Goal: Check status: Check status

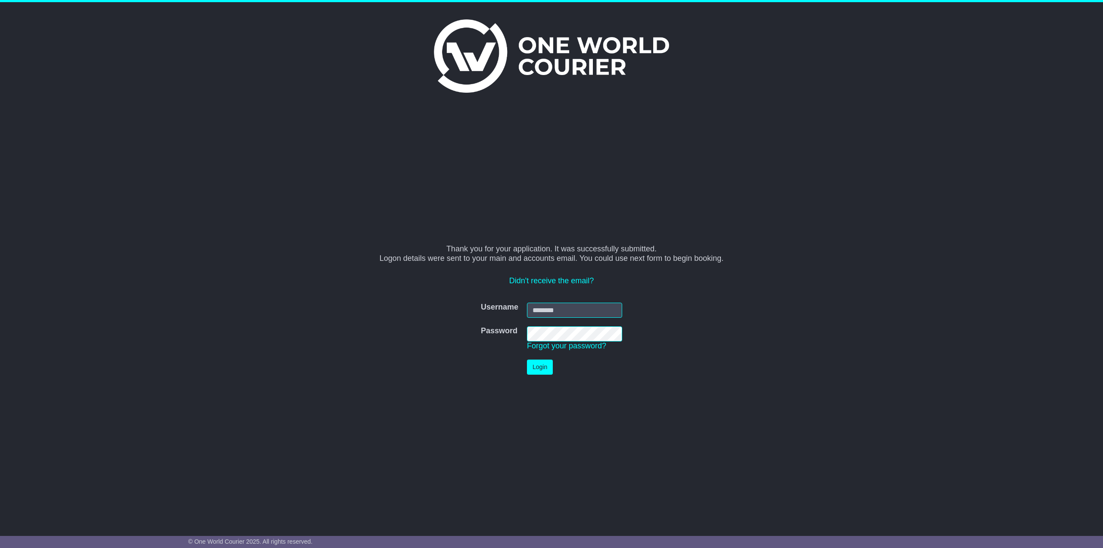
type input "**********"
click at [539, 371] on button "Login" at bounding box center [540, 366] width 26 height 15
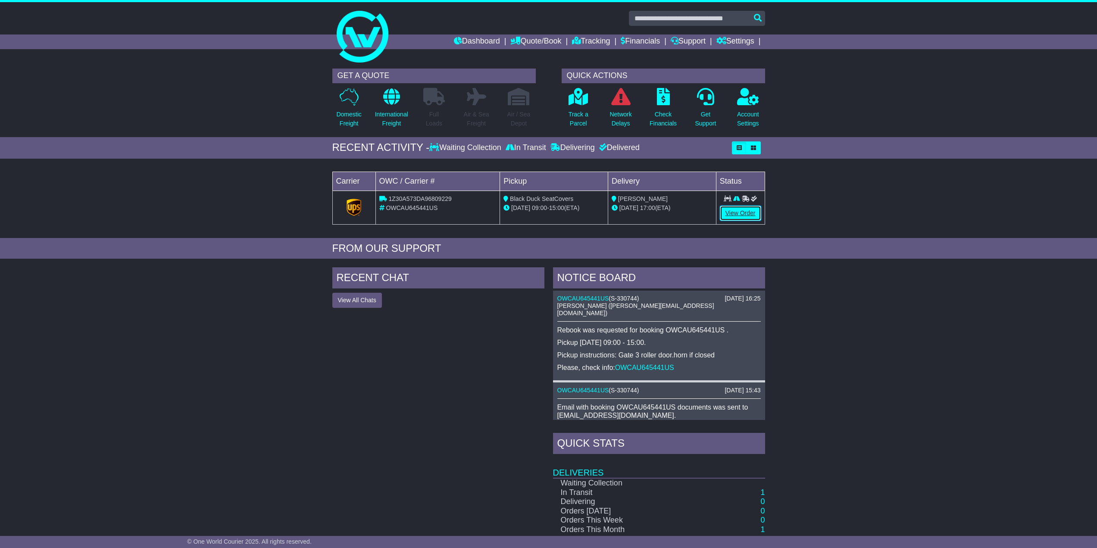
click at [736, 211] on link "View Order" at bounding box center [740, 213] width 41 height 15
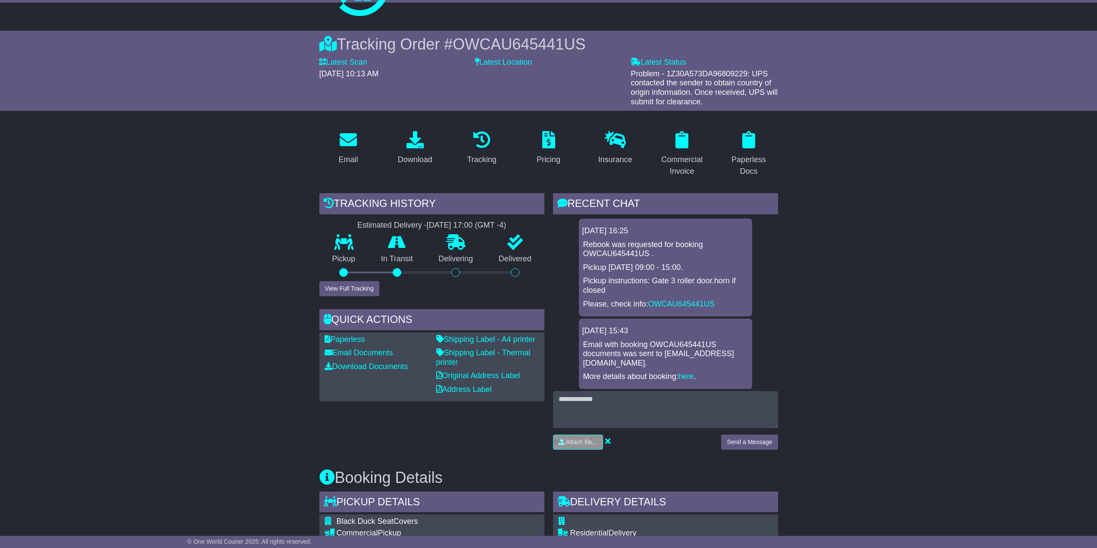
scroll to position [43, 0]
